Goal: Task Accomplishment & Management: Complete application form

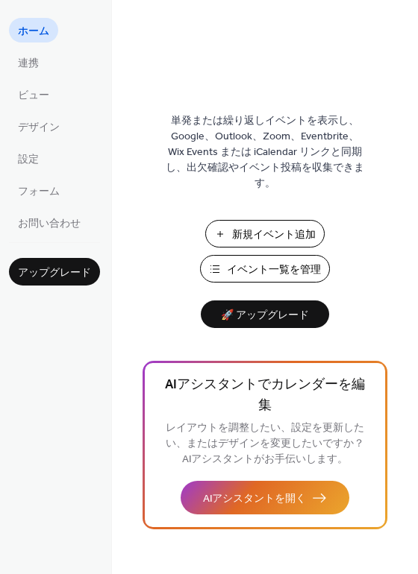
click at [47, 35] on span "ホーム" at bounding box center [33, 32] width 31 height 16
click at [49, 92] on link "ビュー" at bounding box center [33, 94] width 49 height 25
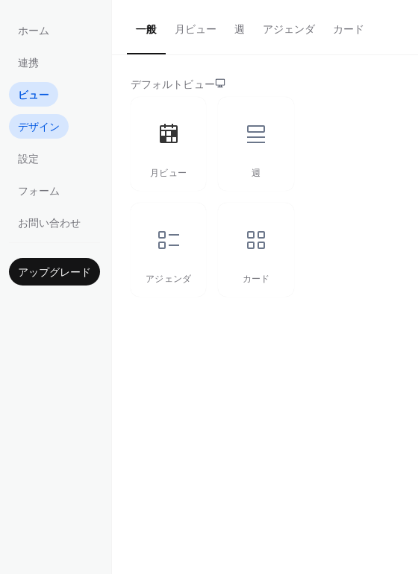
click at [43, 125] on span "デザイン" at bounding box center [39, 128] width 42 height 16
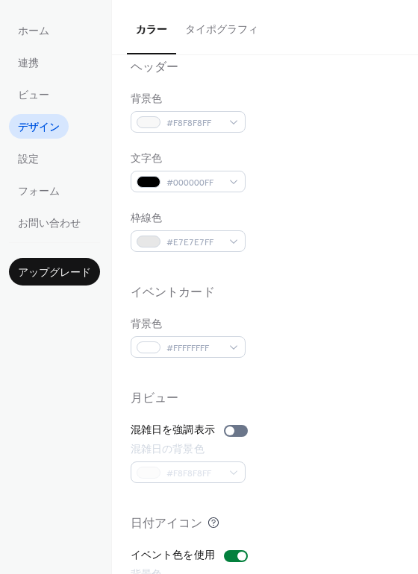
scroll to position [637, 0]
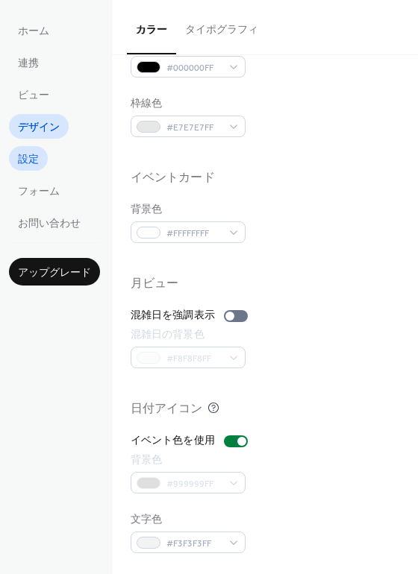
click at [35, 154] on span "設定" at bounding box center [28, 160] width 21 height 16
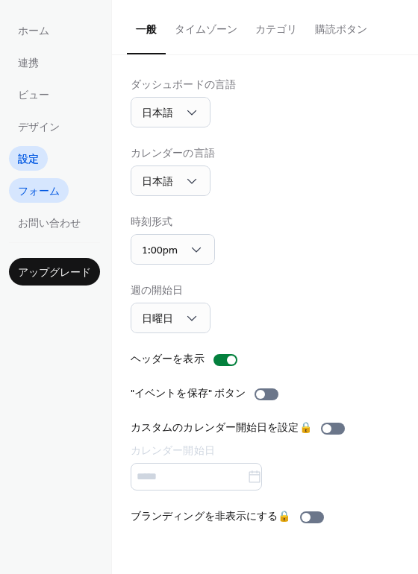
click at [37, 193] on span "フォーム" at bounding box center [39, 192] width 42 height 16
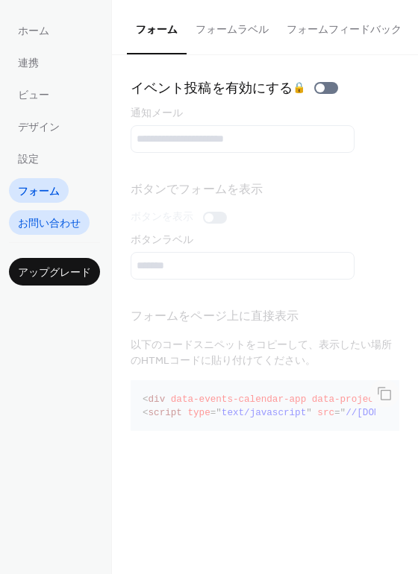
click at [67, 228] on span "お問い合わせ" at bounding box center [49, 224] width 63 height 16
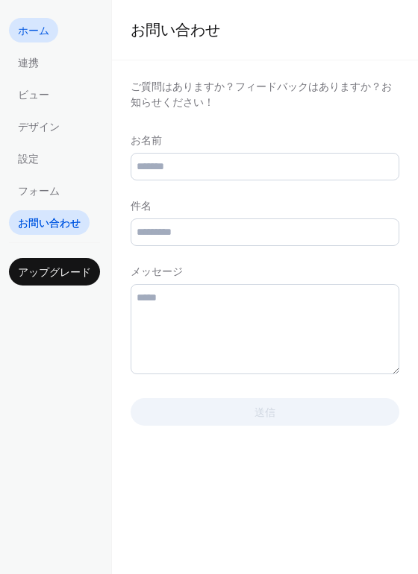
click at [45, 36] on span "ホーム" at bounding box center [33, 32] width 31 height 16
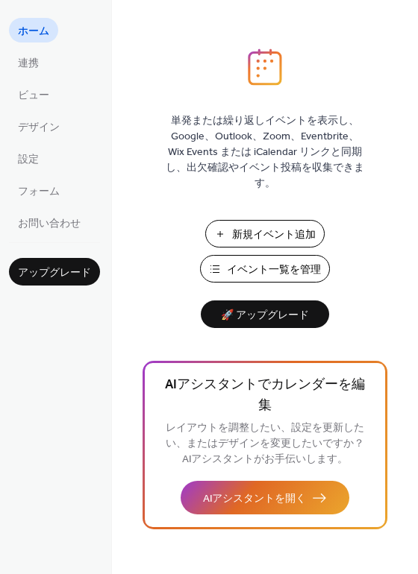
click at [366, 254] on div "単発または繰り返しイベントを表示し、Google、Outlook、Zoom、Eventbrite、Wix Events または iCalendar リンクと同…" at bounding box center [265, 311] width 306 height 526
click at [300, 227] on span "新規イベント追加" at bounding box center [274, 235] width 84 height 16
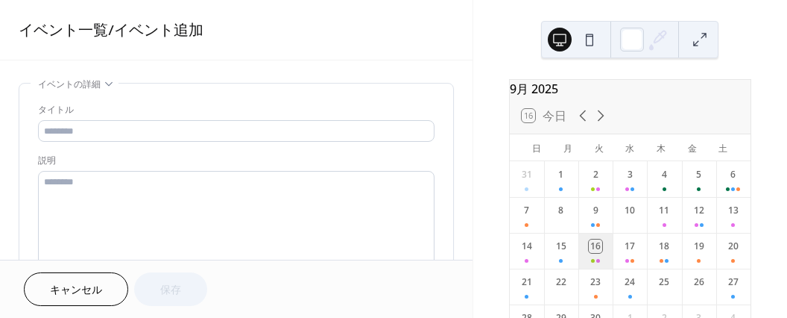
click at [597, 263] on div "16" at bounding box center [596, 251] width 34 height 36
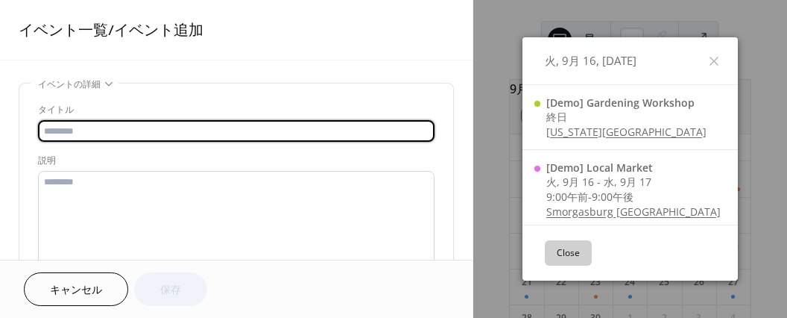
click at [112, 134] on input "text" at bounding box center [236, 131] width 397 height 22
click at [710, 56] on icon at bounding box center [714, 61] width 18 height 18
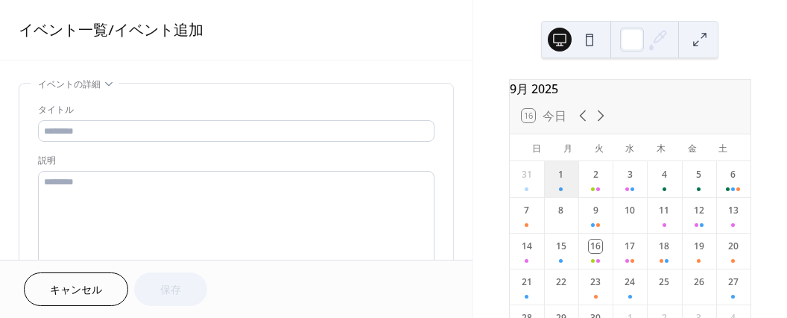
click at [566, 194] on div "1" at bounding box center [561, 179] width 34 height 36
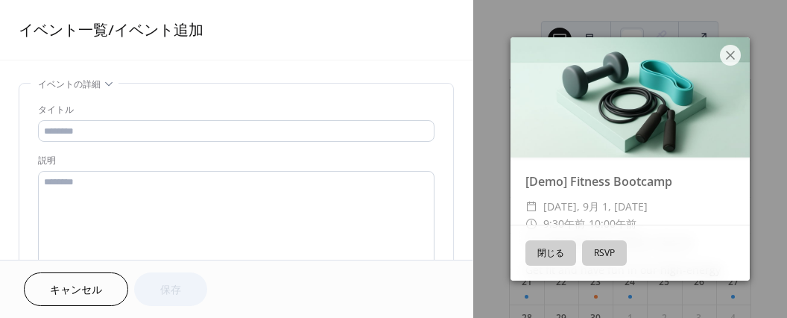
click at [551, 255] on button "閉じる" at bounding box center [551, 252] width 51 height 25
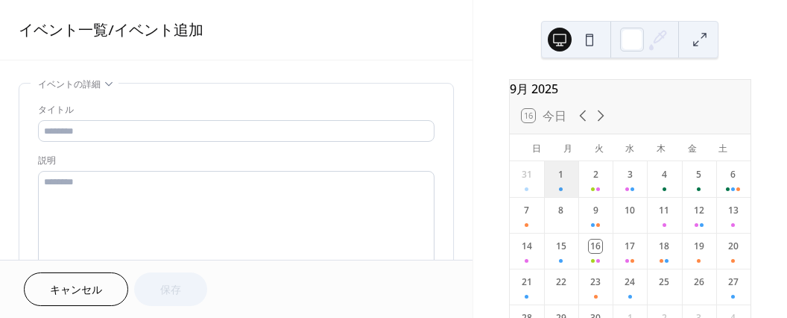
click at [566, 197] on div "1" at bounding box center [561, 179] width 34 height 36
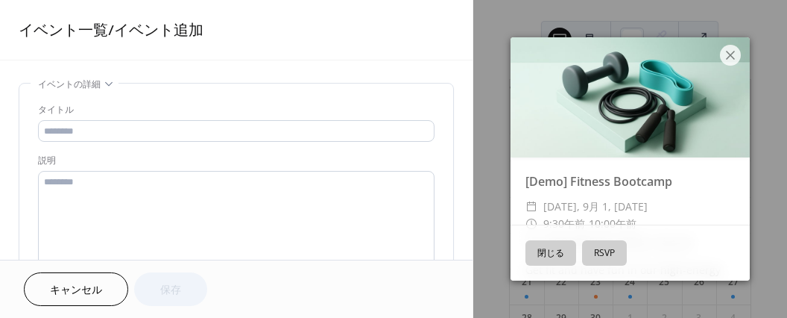
click at [555, 253] on button "閉じる" at bounding box center [551, 252] width 51 height 25
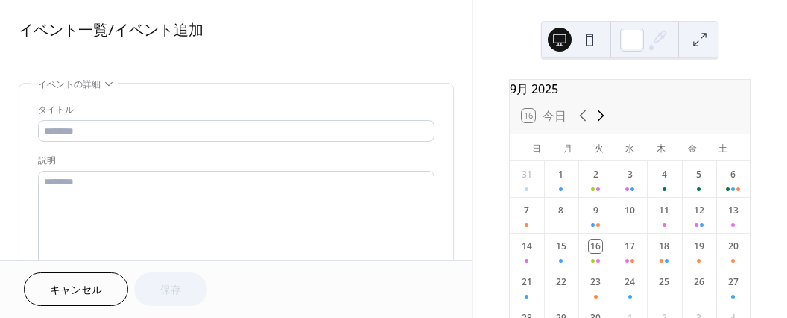
click at [601, 120] on icon at bounding box center [601, 116] width 18 height 18
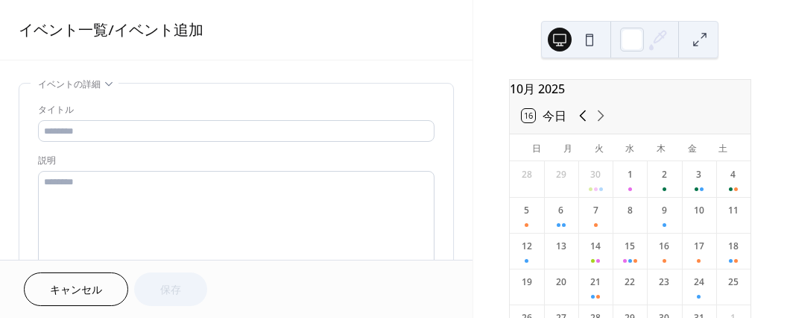
click at [583, 119] on icon at bounding box center [583, 116] width 18 height 18
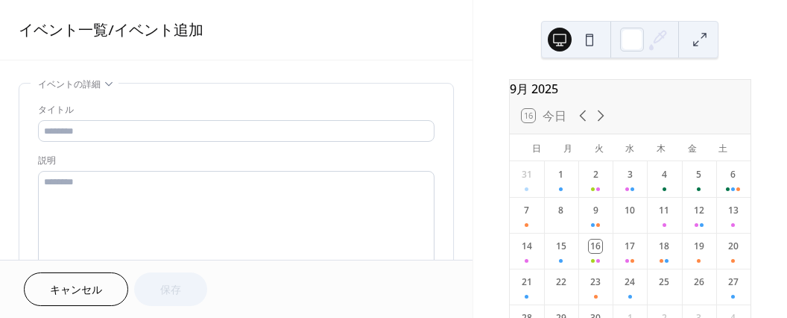
click at [554, 122] on div "16 今日" at bounding box center [544, 115] width 45 height 13
click at [529, 122] on div "16 今日" at bounding box center [544, 115] width 45 height 13
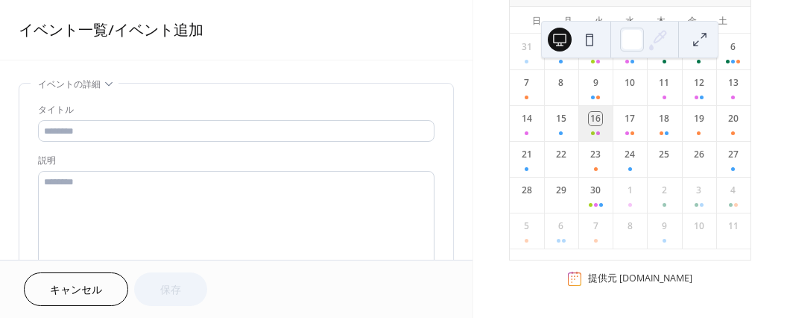
click at [604, 130] on div "16" at bounding box center [596, 123] width 34 height 36
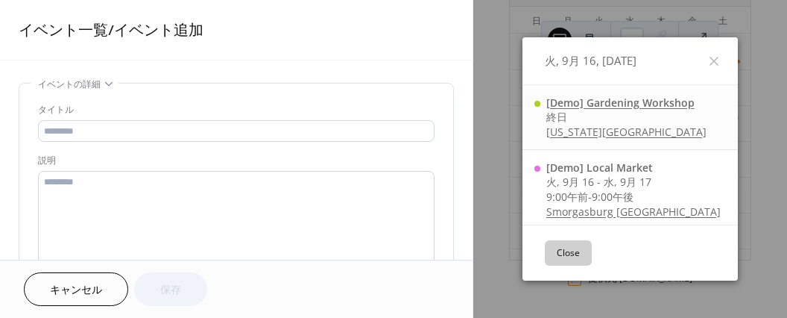
drag, startPoint x: 641, startPoint y: 100, endPoint x: 614, endPoint y: 104, distance: 27.1
click at [614, 104] on div "[Demo] Gardening Workshop" at bounding box center [627, 102] width 160 height 14
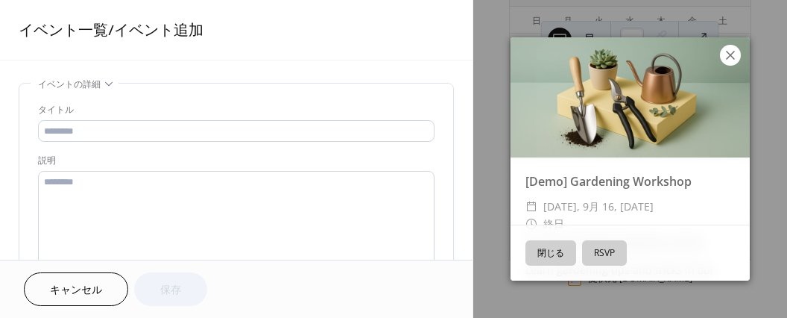
click at [729, 54] on icon at bounding box center [730, 55] width 9 height 9
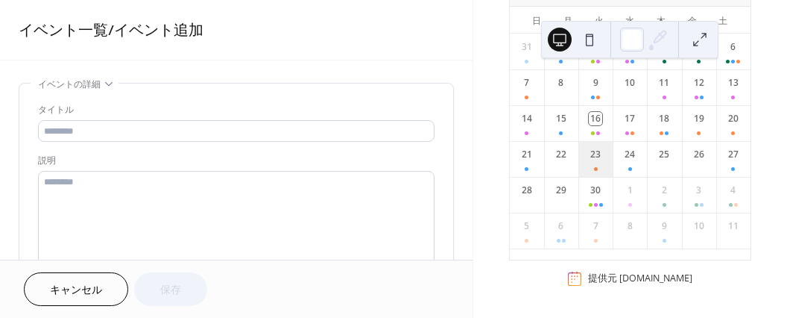
click at [602, 160] on div "23" at bounding box center [596, 159] width 34 height 36
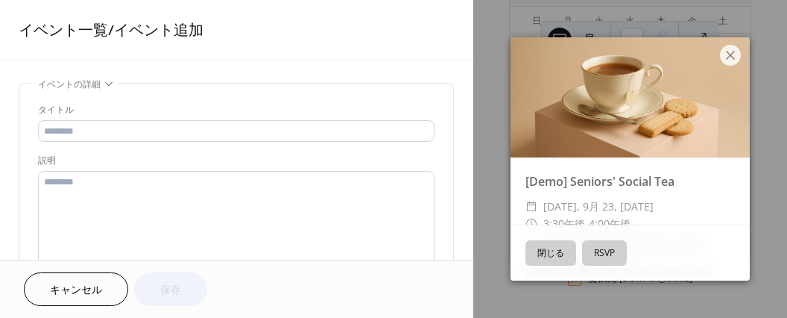
click at [561, 254] on button "閉じる" at bounding box center [551, 252] width 51 height 25
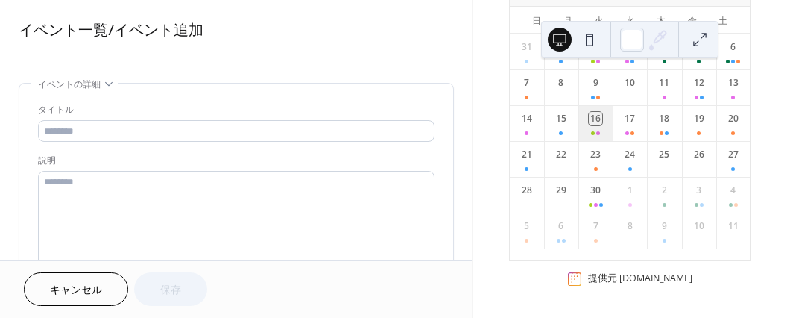
click at [592, 132] on div "16" at bounding box center [596, 123] width 34 height 36
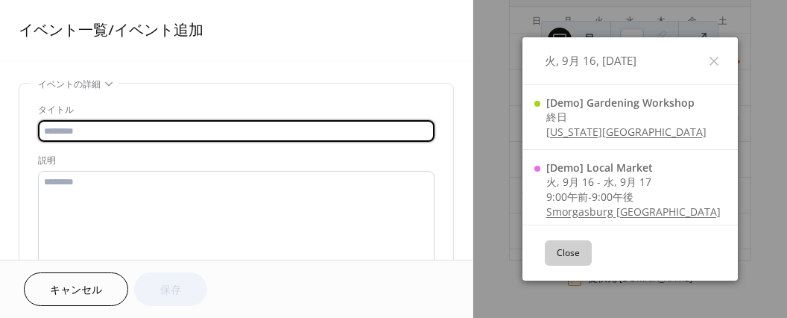
click at [79, 128] on input "text" at bounding box center [236, 131] width 397 height 22
type input "***"
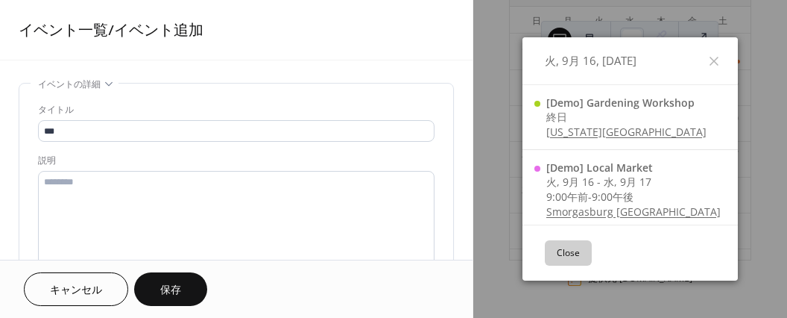
click at [177, 293] on span "保存" at bounding box center [170, 291] width 21 height 16
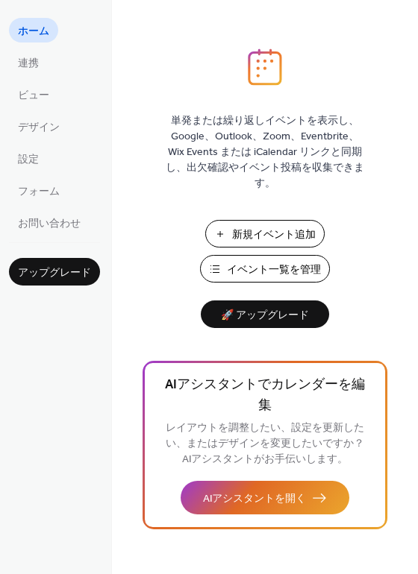
click at [274, 267] on span "イベント一覧を管理" at bounding box center [274, 270] width 94 height 16
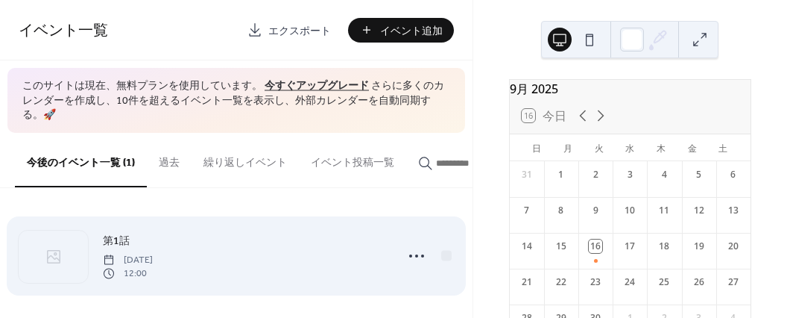
scroll to position [8, 0]
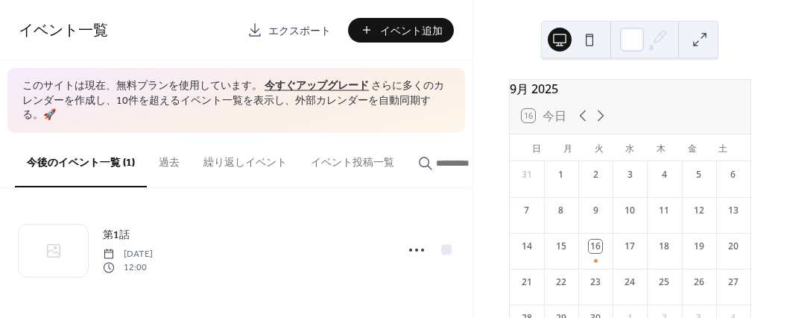
click at [485, 66] on div "9月 [DATE] 16 [DATE] 日 月 火 [PERSON_NAME] 金 土 31 1 2 3 4 5 6 7 8 9 10 11 12 13 14…" at bounding box center [630, 159] width 314 height 318
click at [414, 193] on div "第1話 Tuesday, September 16, 2025 12:00" at bounding box center [236, 253] width 473 height 130
click at [373, 159] on button "イベント投稿一覧" at bounding box center [352, 159] width 107 height 53
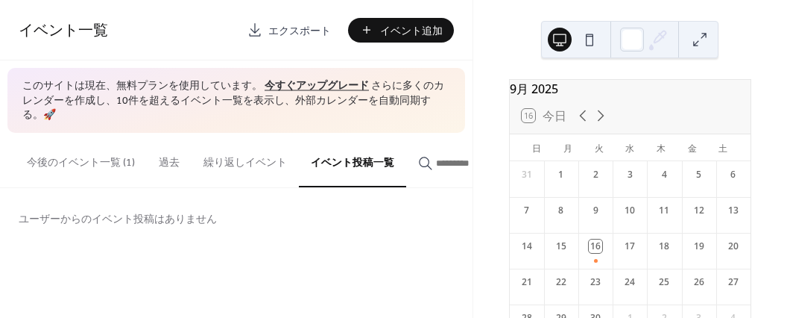
click at [368, 160] on button "イベント投稿一覧" at bounding box center [352, 160] width 107 height 54
click at [239, 162] on button "繰り返しイベント" at bounding box center [245, 159] width 107 height 53
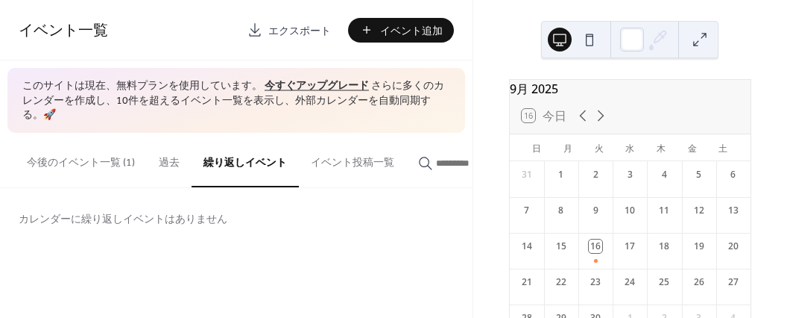
click at [165, 159] on button "過去" at bounding box center [169, 159] width 45 height 53
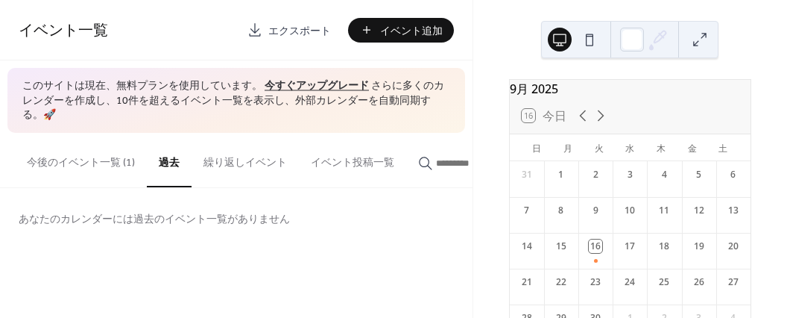
click at [470, 125] on div "イベント一覧 エクスポート イベント追加 このサイトは現在、無料プランを使用しています。 今すぐアップグレード さらに多くのカレンダーを作成し、10件を超える…" at bounding box center [236, 124] width 473 height 248
